Goal: Task Accomplishment & Management: Manage account settings

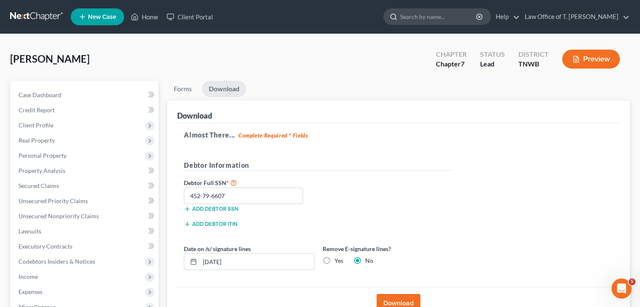
click at [428, 24] on input "search" at bounding box center [438, 17] width 77 height 16
type input "Graves, james"
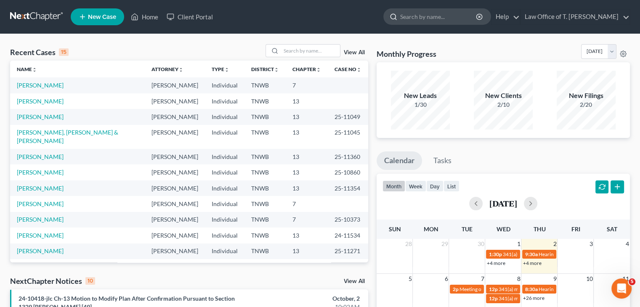
drag, startPoint x: 248, startPoint y: 13, endPoint x: 399, endPoint y: 21, distance: 151.2
click at [248, 13] on ul "New Case Home Client Portal - No Result - See all results Or Press Enter... Hel…" at bounding box center [350, 17] width 559 height 22
click at [419, 17] on input "search" at bounding box center [438, 17] width 77 height 16
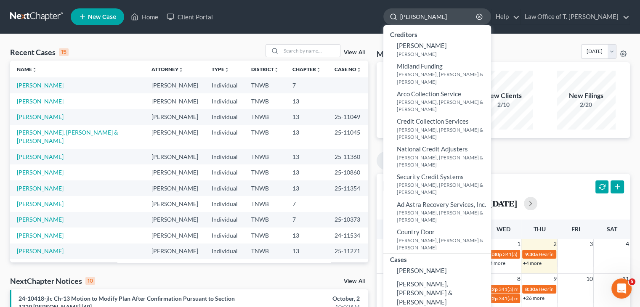
type input "[PERSON_NAME]"
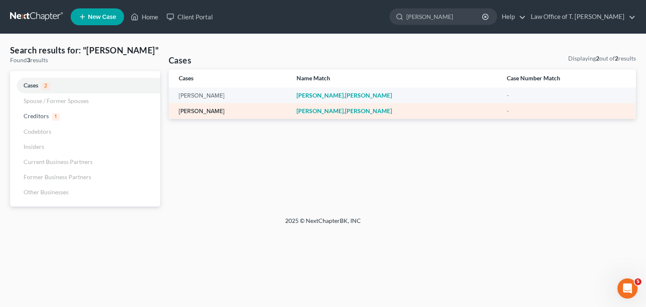
click at [210, 110] on link "[PERSON_NAME]" at bounding box center [202, 112] width 46 height 6
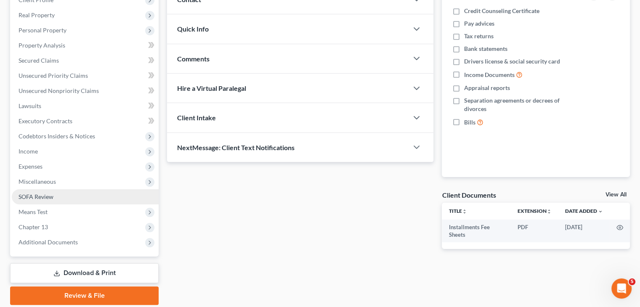
scroll to position [155, 0]
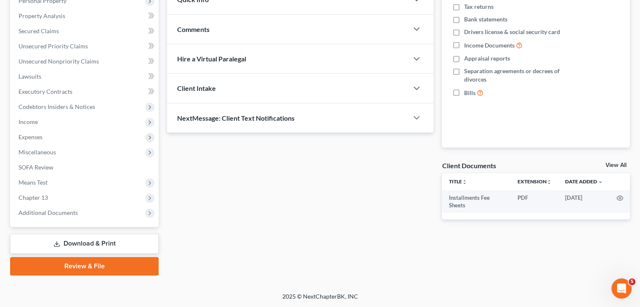
click at [118, 241] on link "Download & Print" at bounding box center [84, 244] width 149 height 20
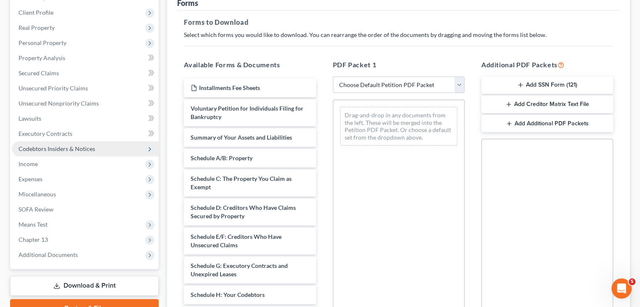
scroll to position [126, 0]
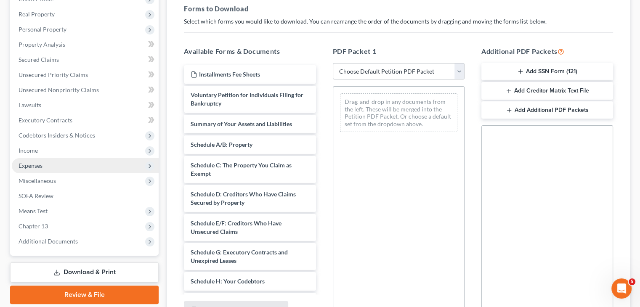
click at [60, 165] on span "Expenses" at bounding box center [85, 165] width 147 height 15
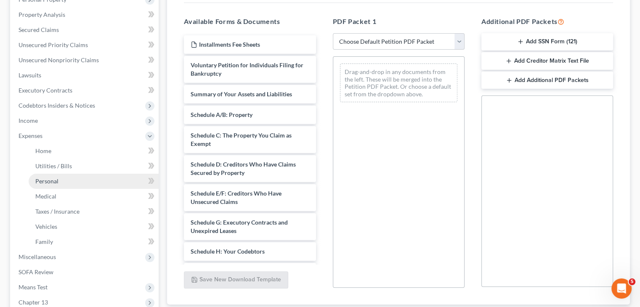
scroll to position [168, 0]
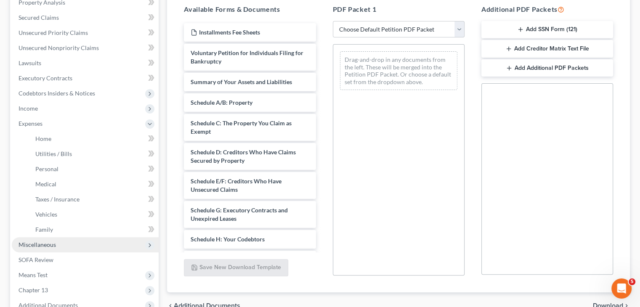
click at [71, 247] on span "Miscellaneous" at bounding box center [85, 244] width 147 height 15
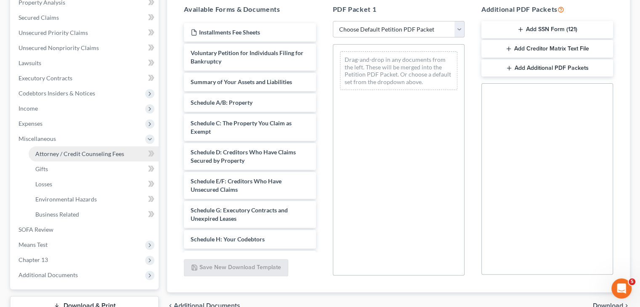
click at [96, 157] on span "Attorney / Credit Counseling Fees" at bounding box center [79, 153] width 89 height 7
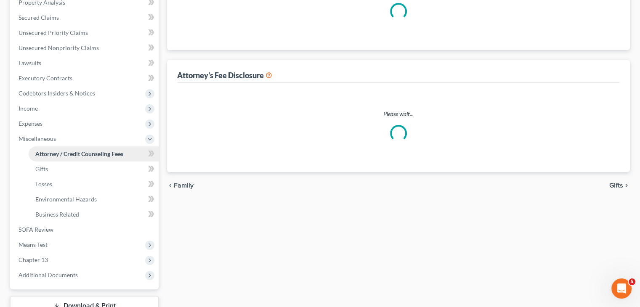
select select "1"
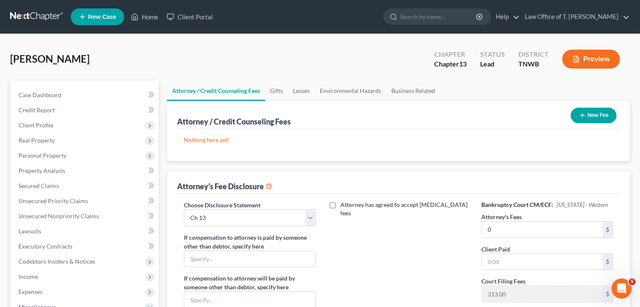
click at [252, 18] on ul "New Case Home Client Portal - No Result - See all results Or Press Enter... Hel…" at bounding box center [350, 17] width 559 height 22
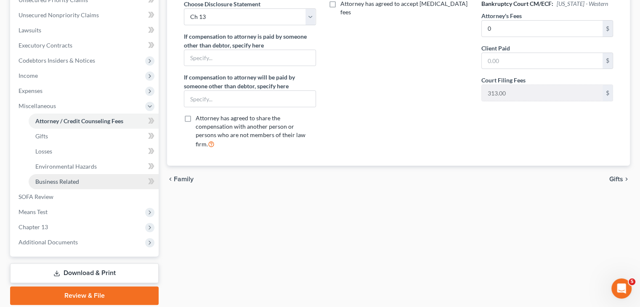
scroll to position [210, 0]
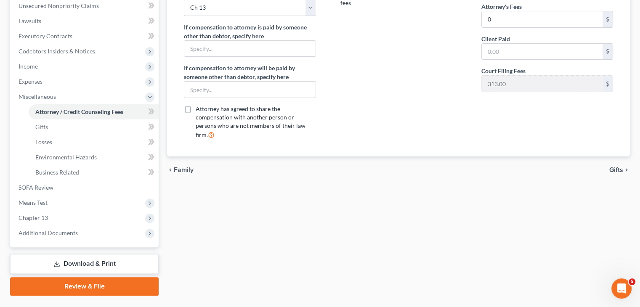
click at [82, 261] on link "Download & Print" at bounding box center [84, 264] width 149 height 20
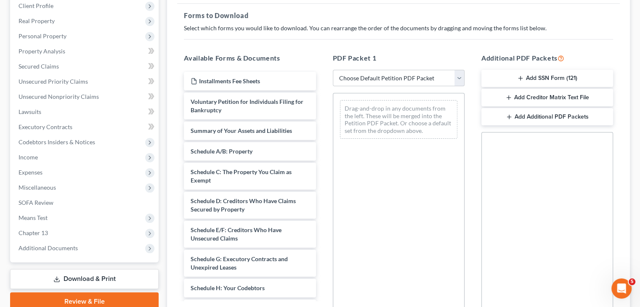
scroll to position [126, 0]
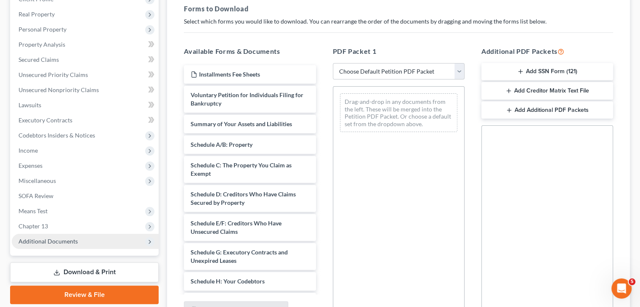
click at [138, 240] on span "Additional Documents" at bounding box center [85, 241] width 147 height 15
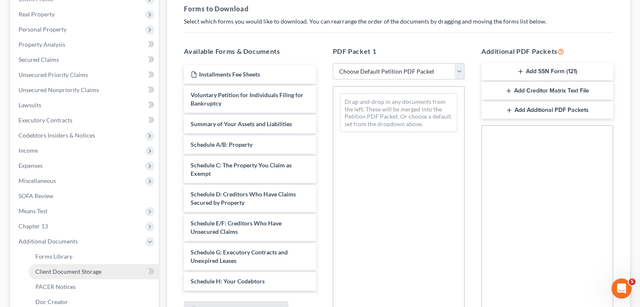
click at [81, 273] on span "Client Document Storage" at bounding box center [68, 271] width 66 height 7
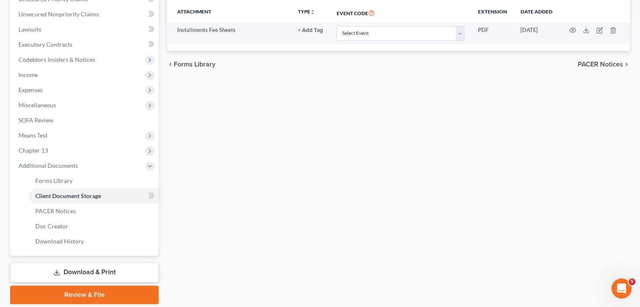
scroll to position [231, 0]
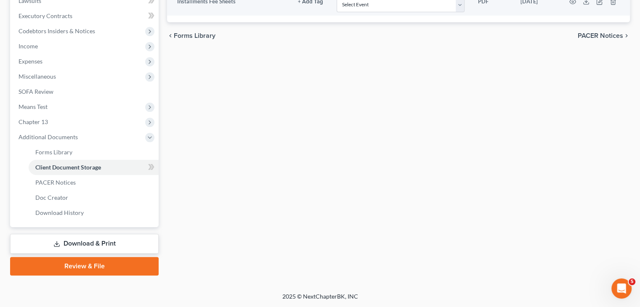
click at [101, 246] on link "Download & Print" at bounding box center [84, 244] width 149 height 20
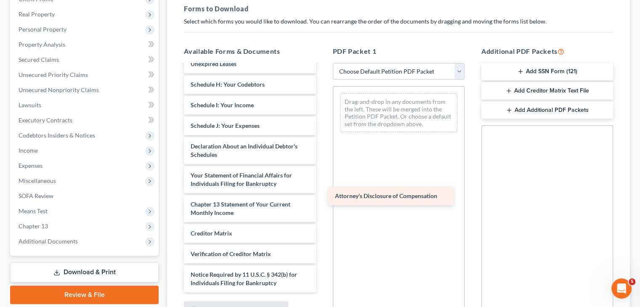
scroll to position [197, 0]
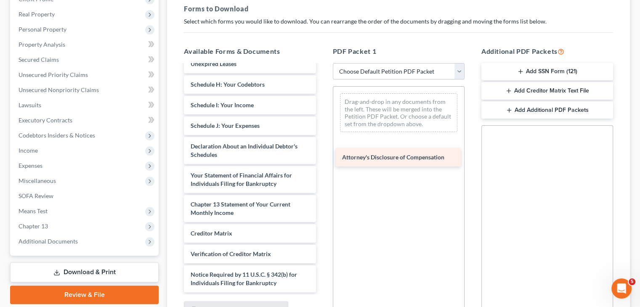
drag, startPoint x: 250, startPoint y: 284, endPoint x: 401, endPoint y: 159, distance: 196.6
click at [322, 159] on div "Attorney's Disclosure of Compensation Installments Fee Sheets Voluntary Petitio…" at bounding box center [249, 80] width 145 height 424
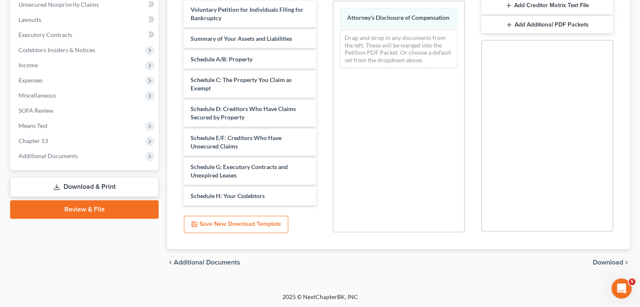
scroll to position [212, 0]
drag, startPoint x: 601, startPoint y: 262, endPoint x: 547, endPoint y: 255, distance: 54.3
click at [601, 262] on span "Download" at bounding box center [608, 262] width 30 height 7
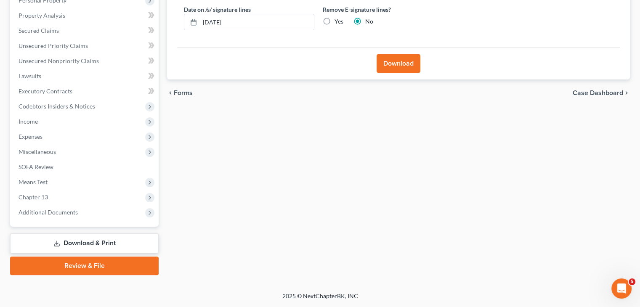
scroll to position [155, 0]
click at [384, 64] on button "Download" at bounding box center [399, 64] width 44 height 19
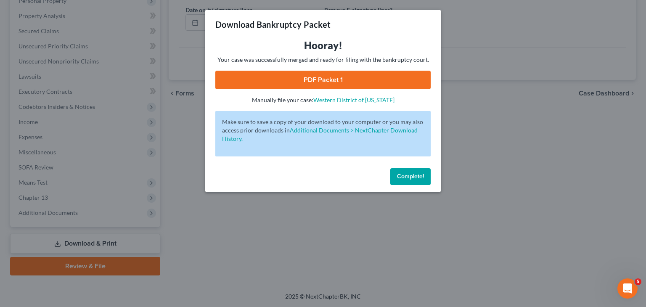
click at [372, 80] on link "PDF Packet 1" at bounding box center [322, 80] width 215 height 19
click at [418, 176] on span "Complete!" at bounding box center [410, 176] width 27 height 7
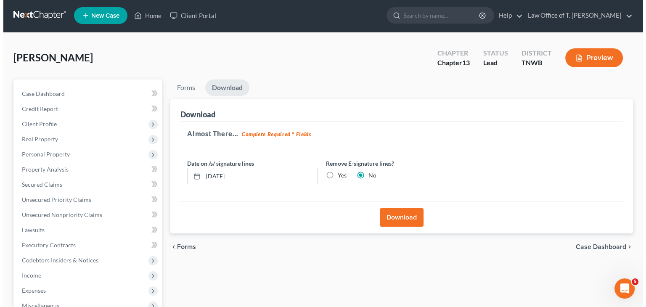
scroll to position [0, 0]
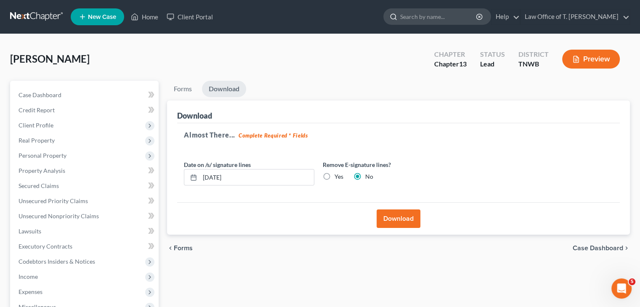
click at [424, 19] on input "search" at bounding box center [438, 17] width 77 height 16
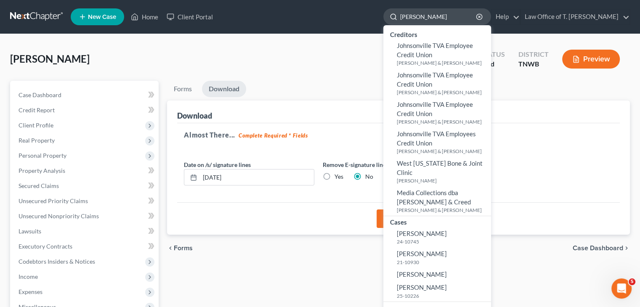
type input "[PERSON_NAME]"
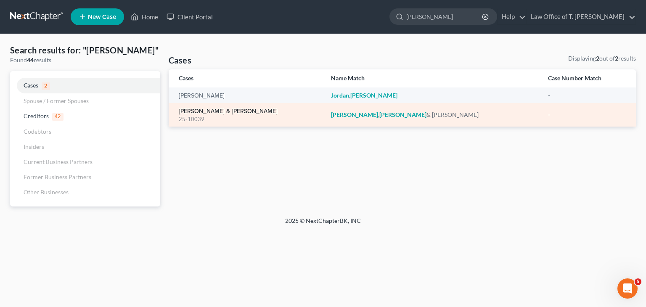
click at [224, 112] on link "[PERSON_NAME] & [PERSON_NAME]" at bounding box center [228, 112] width 99 height 6
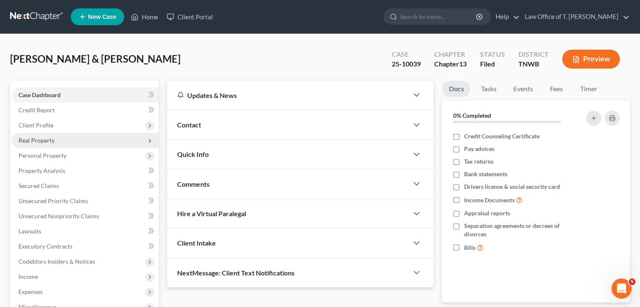
click at [78, 138] on span "Real Property" at bounding box center [85, 140] width 147 height 15
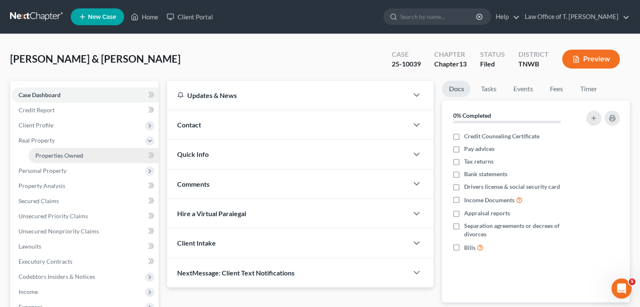
click at [65, 157] on span "Properties Owned" at bounding box center [59, 155] width 48 height 7
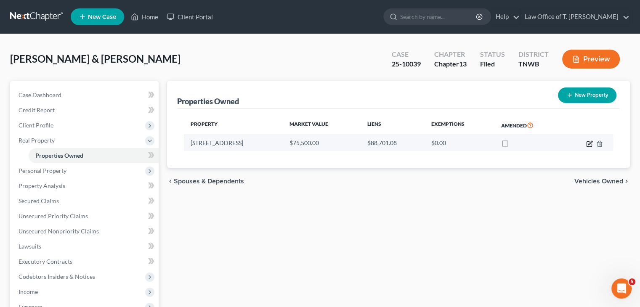
click at [587, 145] on icon "button" at bounding box center [589, 144] width 7 height 7
select select "44"
select select "2"
select select "5"
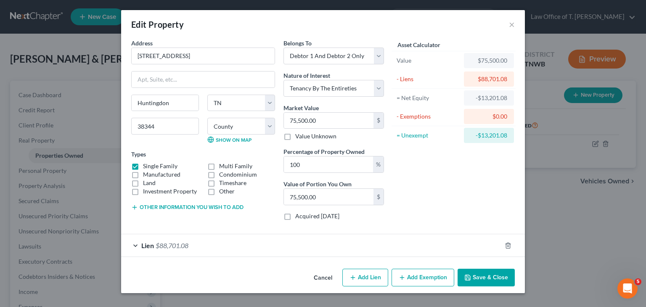
drag, startPoint x: 134, startPoint y: 244, endPoint x: 145, endPoint y: 241, distance: 10.7
click at [134, 243] on div "Lien $88,701.08" at bounding box center [311, 245] width 380 height 22
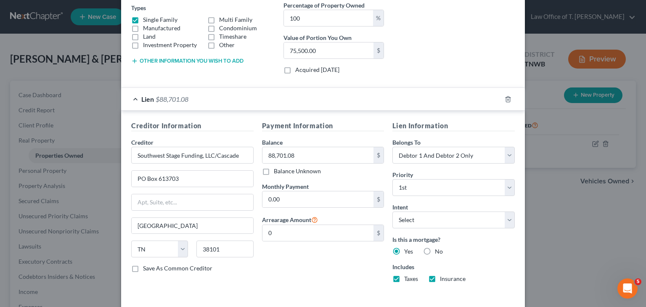
scroll to position [180, 0]
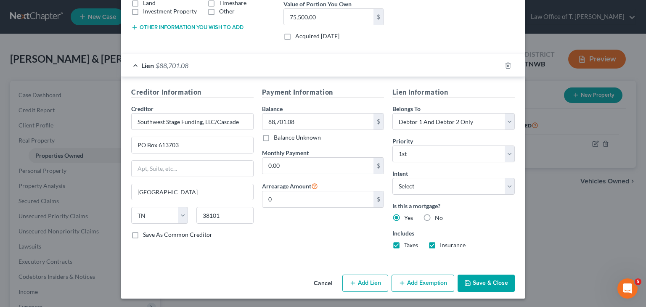
click at [479, 281] on button "Save & Close" at bounding box center [486, 284] width 57 height 18
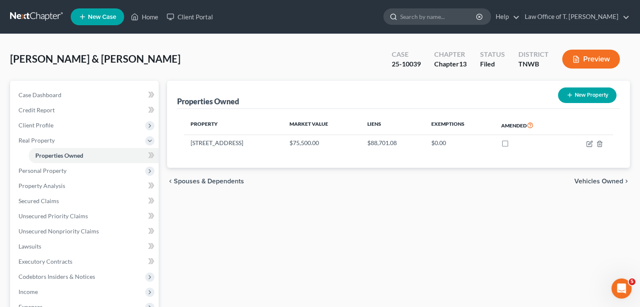
click at [433, 21] on input "search" at bounding box center [438, 17] width 77 height 16
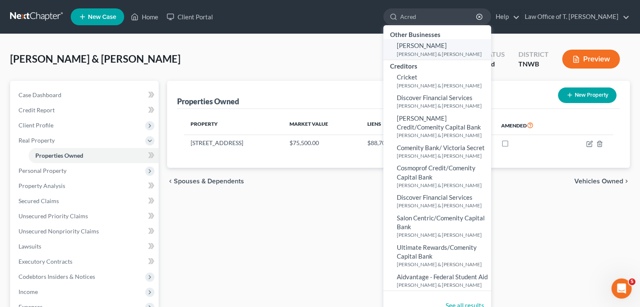
type input "Acred"
click at [435, 53] on small "[PERSON_NAME] & [PERSON_NAME]" at bounding box center [443, 53] width 92 height 7
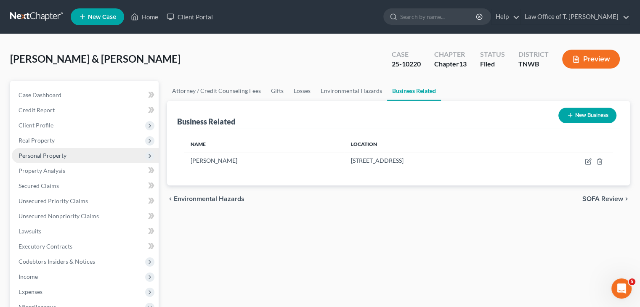
click at [50, 154] on span "Personal Property" at bounding box center [43, 155] width 48 height 7
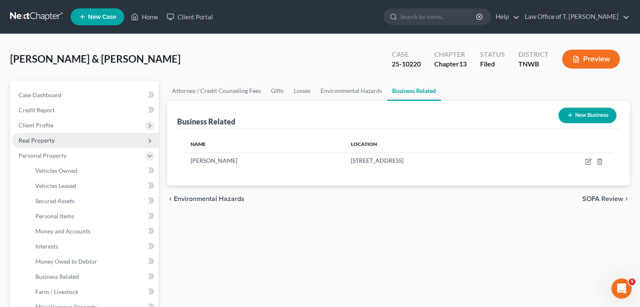
click at [54, 140] on span "Real Property" at bounding box center [37, 140] width 36 height 7
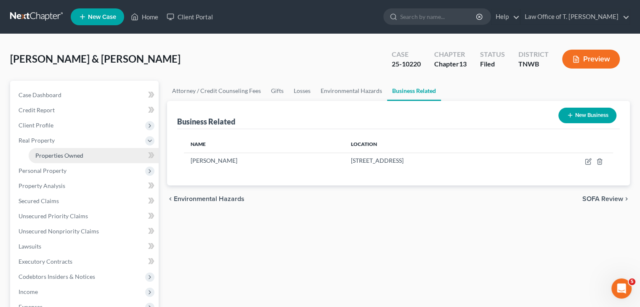
click at [61, 157] on span "Properties Owned" at bounding box center [59, 155] width 48 height 7
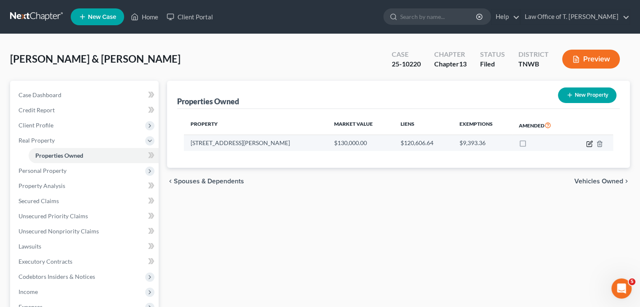
click at [587, 146] on icon "button" at bounding box center [589, 144] width 7 height 7
select select "44"
select select "54"
select select "2"
select select "1"
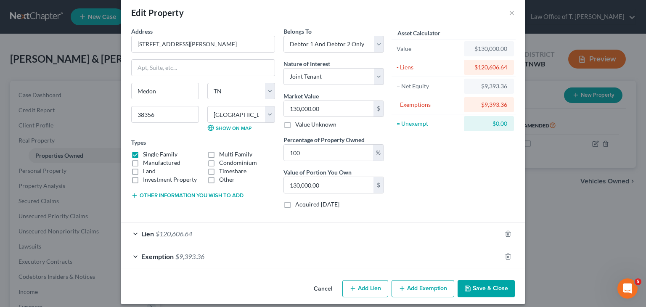
scroll to position [18, 0]
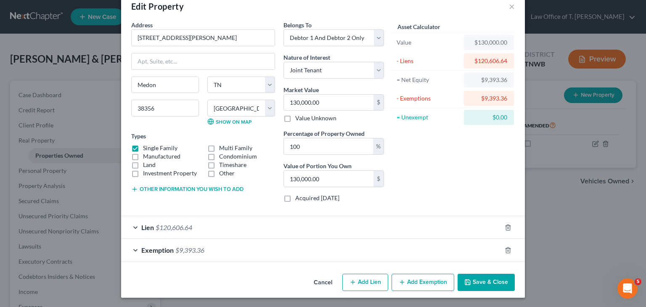
click at [136, 226] on div "Lien $120,606.64" at bounding box center [311, 227] width 380 height 22
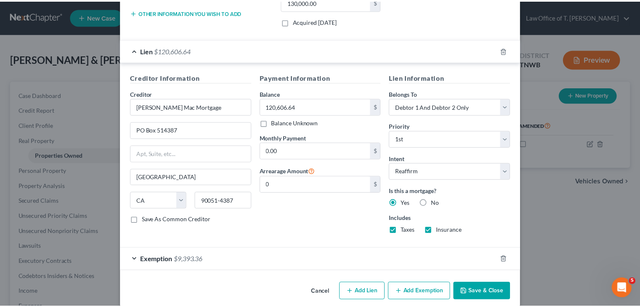
scroll to position [204, 0]
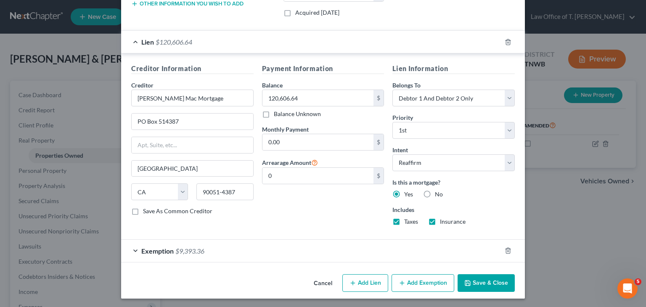
click at [483, 284] on button "Save & Close" at bounding box center [486, 283] width 57 height 18
